Goal: Contribute content: Add original content to the website for others to see

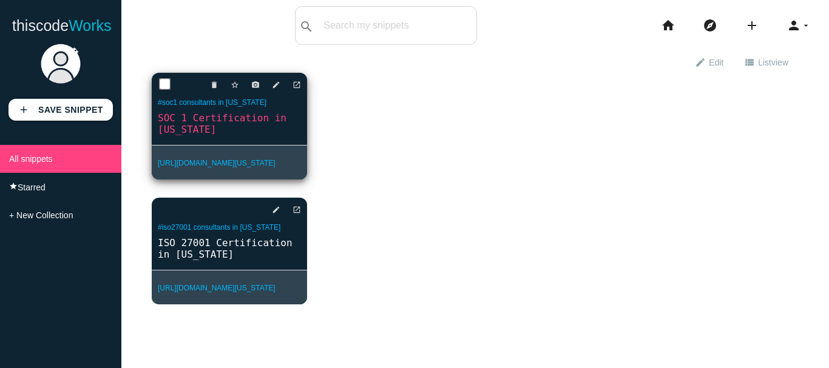
click at [216, 120] on link "SOC 1 Certification in [US_STATE]" at bounding box center [229, 123] width 155 height 25
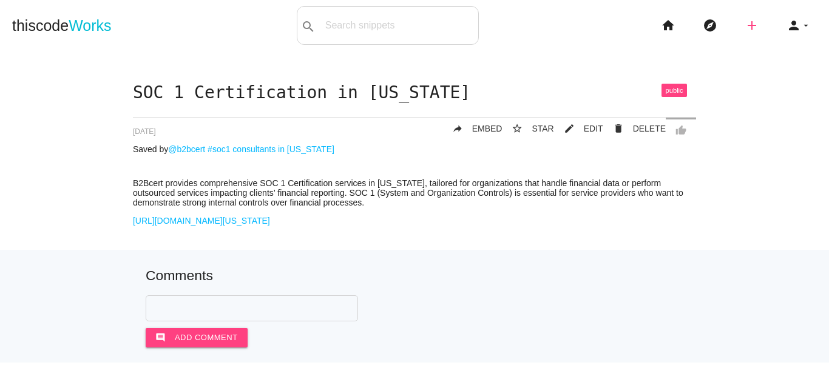
click at [745, 25] on icon "add" at bounding box center [752, 25] width 15 height 39
click at [776, 50] on link "link Link" at bounding box center [778, 52] width 85 height 30
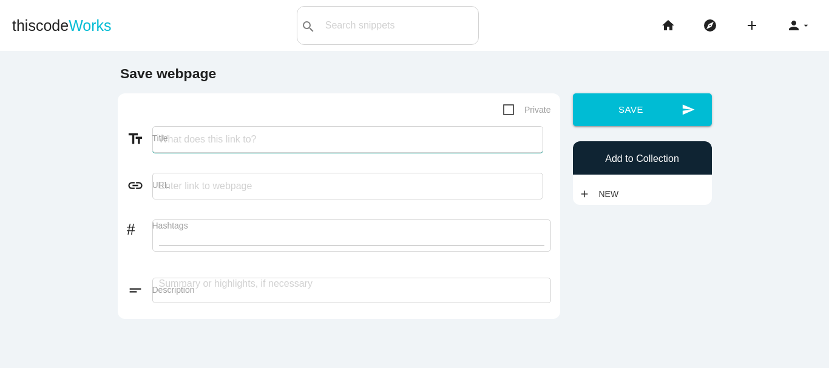
click at [191, 145] on input "Title" at bounding box center [347, 139] width 391 height 27
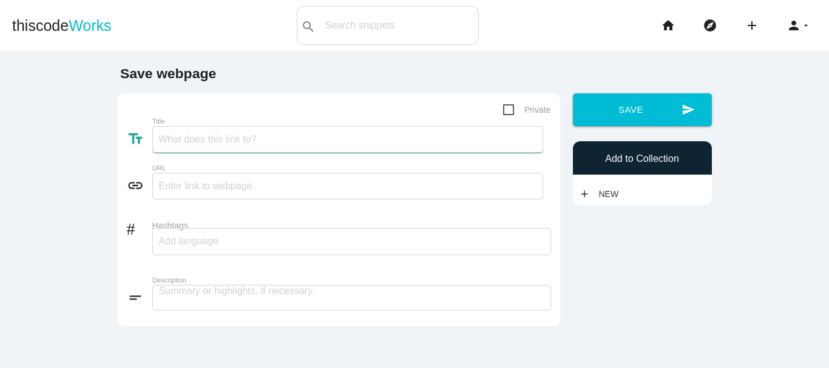
paste input "ISO 27001 Certification in Bangalore"
type input "ISO 27001 Certification in Bangalore"
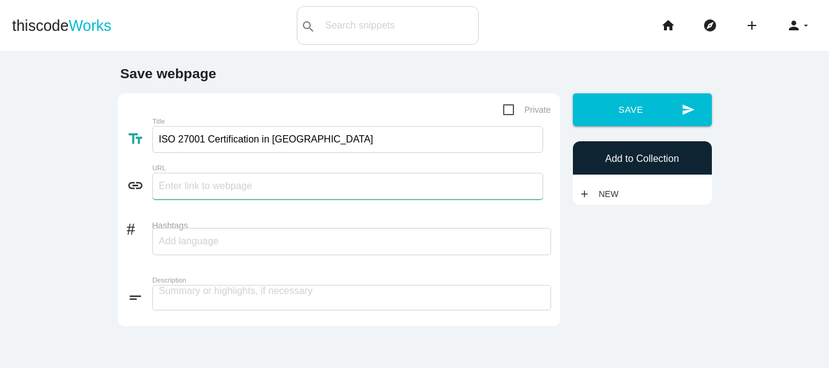
click at [192, 185] on input "text" at bounding box center [347, 186] width 391 height 27
click at [268, 190] on input "[URL][DOMAIN_NAME][US_STATE]" at bounding box center [347, 186] width 391 height 27
paste input "bangalore"
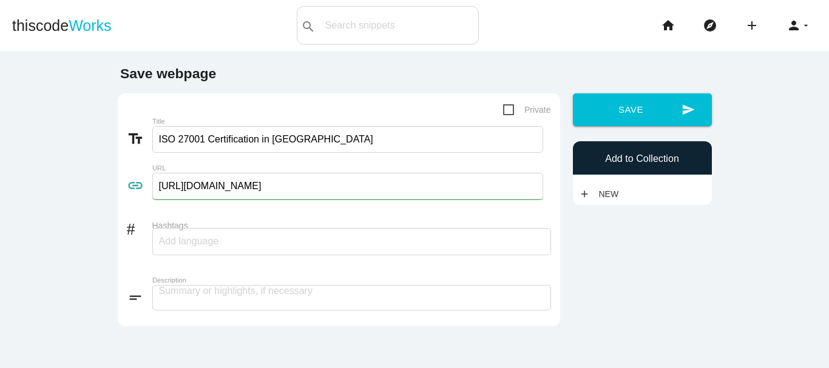
type input "https://www.b2bcert.com/iso-27001-certification-in-bangalore/"
click at [192, 242] on input "Hashtags" at bounding box center [195, 241] width 73 height 25
paste input "ISO 27001 Certification in Bangalore"
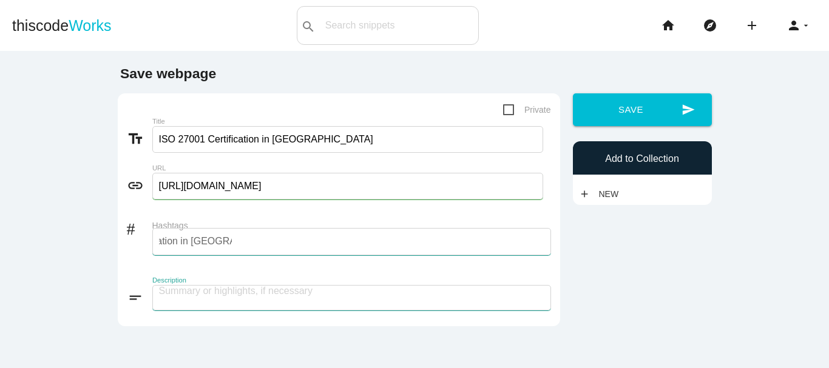
click at [213, 290] on textarea at bounding box center [351, 297] width 399 height 25
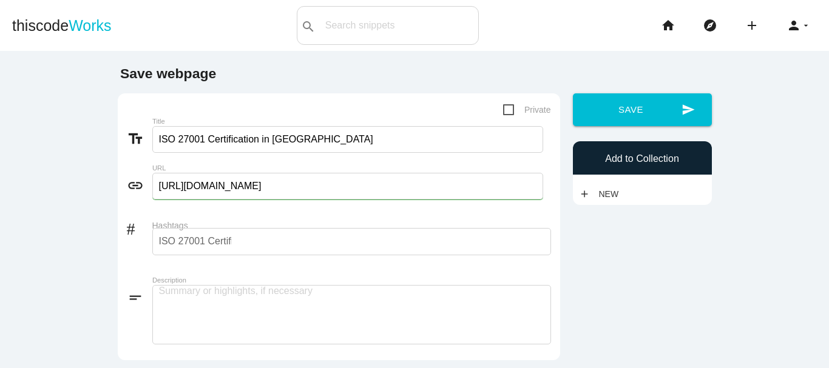
click at [239, 242] on div "ISO 27001 Certification in Bangalore" at bounding box center [351, 241] width 399 height 27
type input "ISO 27001 Certification in Bangalore,"
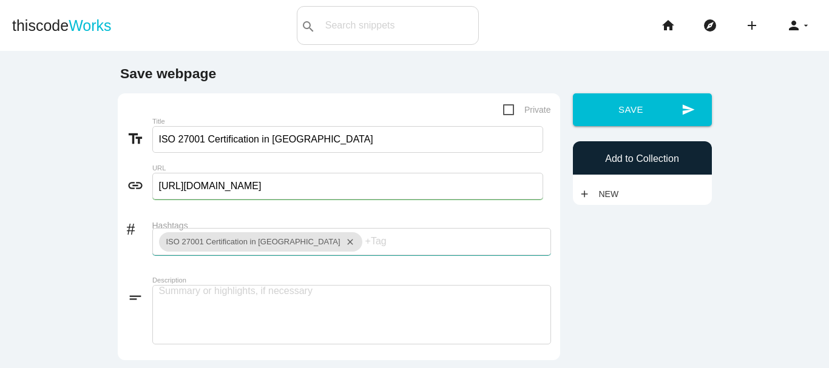
paste input "ISO 27001 Consultants in Bangalore"
type input "ISO 27001 Consultants in Bangalore,"
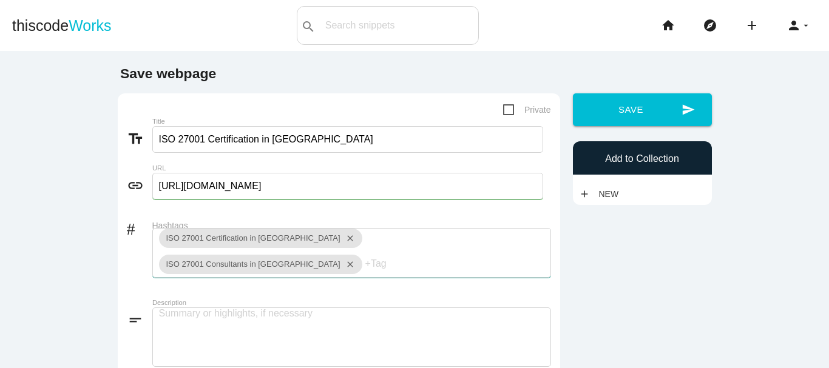
paste input "ISO 27001 Certification Consultants in Bangalore"
type input "ISO 27001 Certification Consultants in Bangalore,"
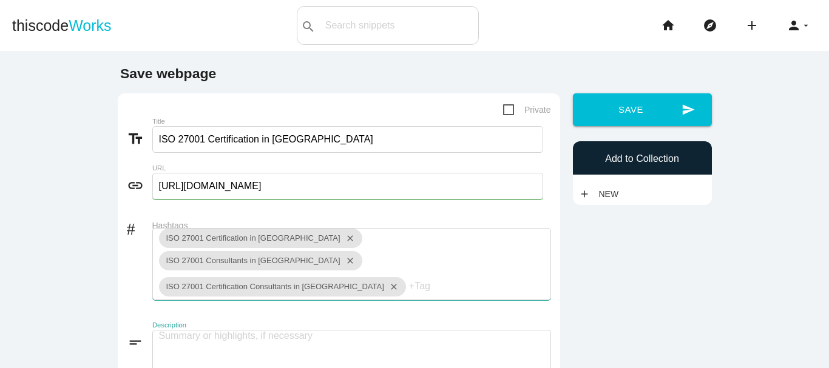
click at [267, 330] on textarea at bounding box center [351, 359] width 399 height 59
paste textarea "B2Bcert is a trusted global certification and consulting provider, offering exp…"
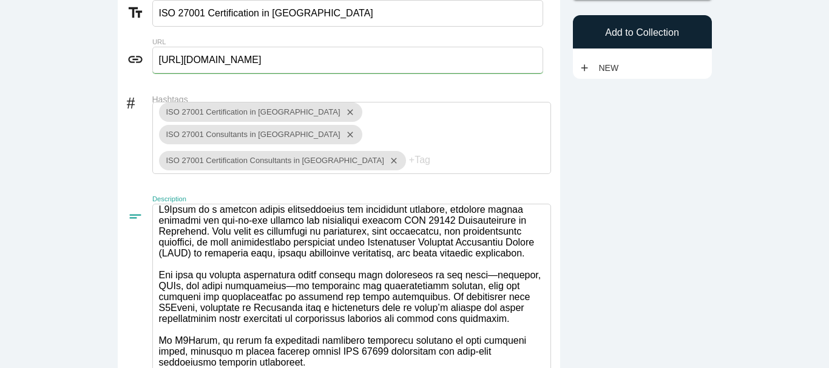
scroll to position [219, 0]
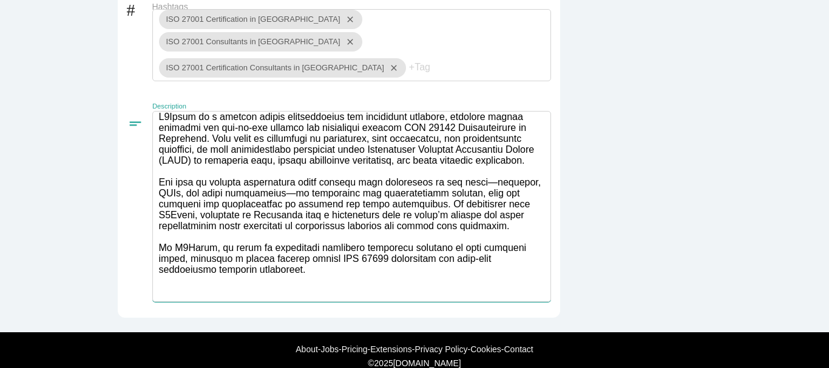
click at [195, 263] on textarea at bounding box center [351, 206] width 399 height 191
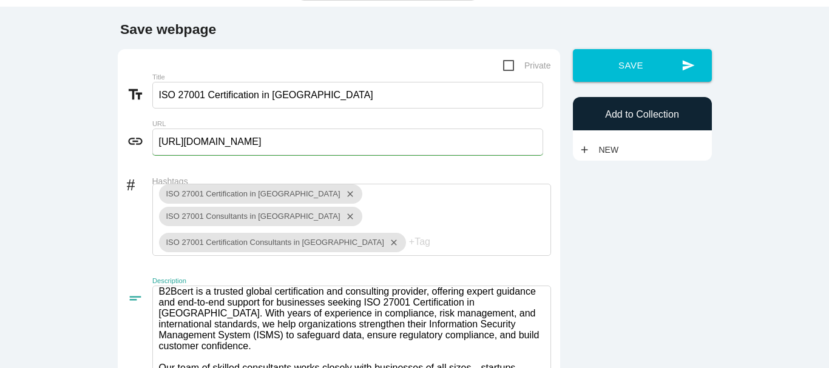
scroll to position [0, 0]
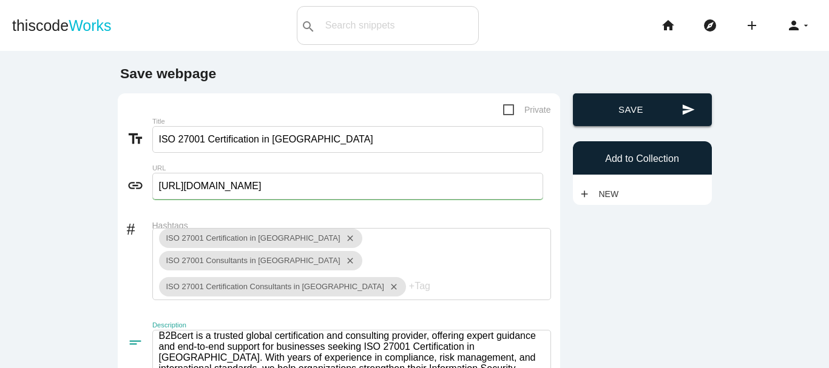
type textarea "B2Bcert is a trusted global certification and consulting provider, offering exp…"
click at [640, 107] on button "send Save" at bounding box center [642, 109] width 139 height 33
